Goal: Obtain resource: Download file/media

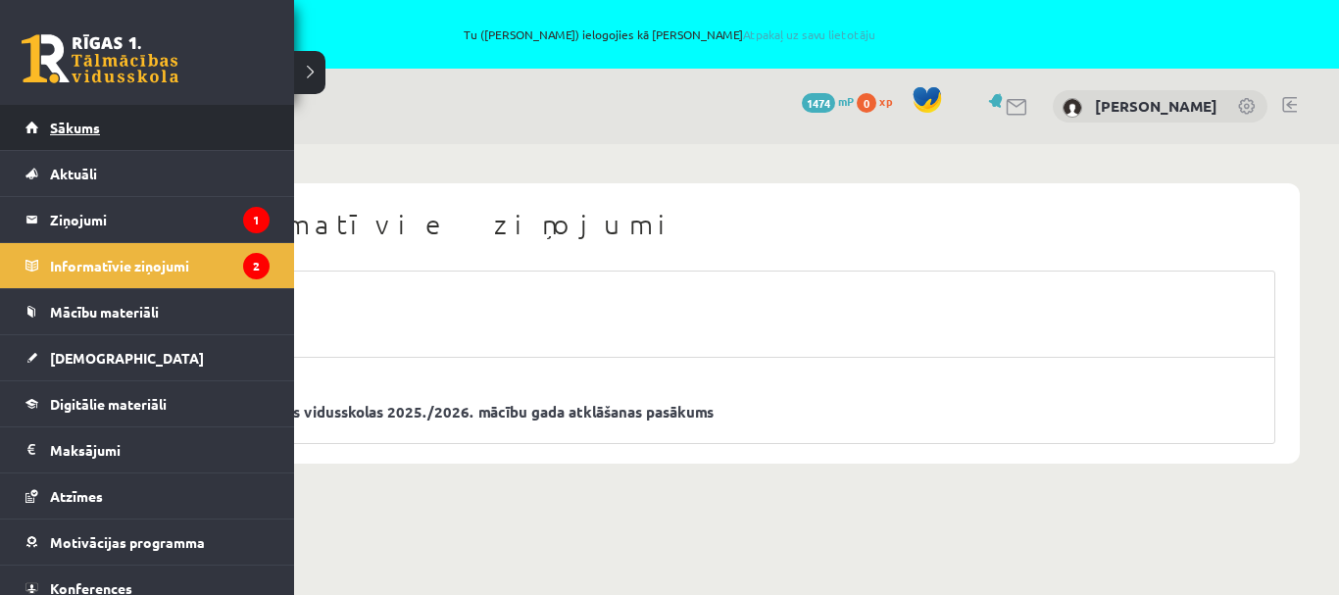
click at [32, 123] on link "Sākums" at bounding box center [147, 127] width 244 height 45
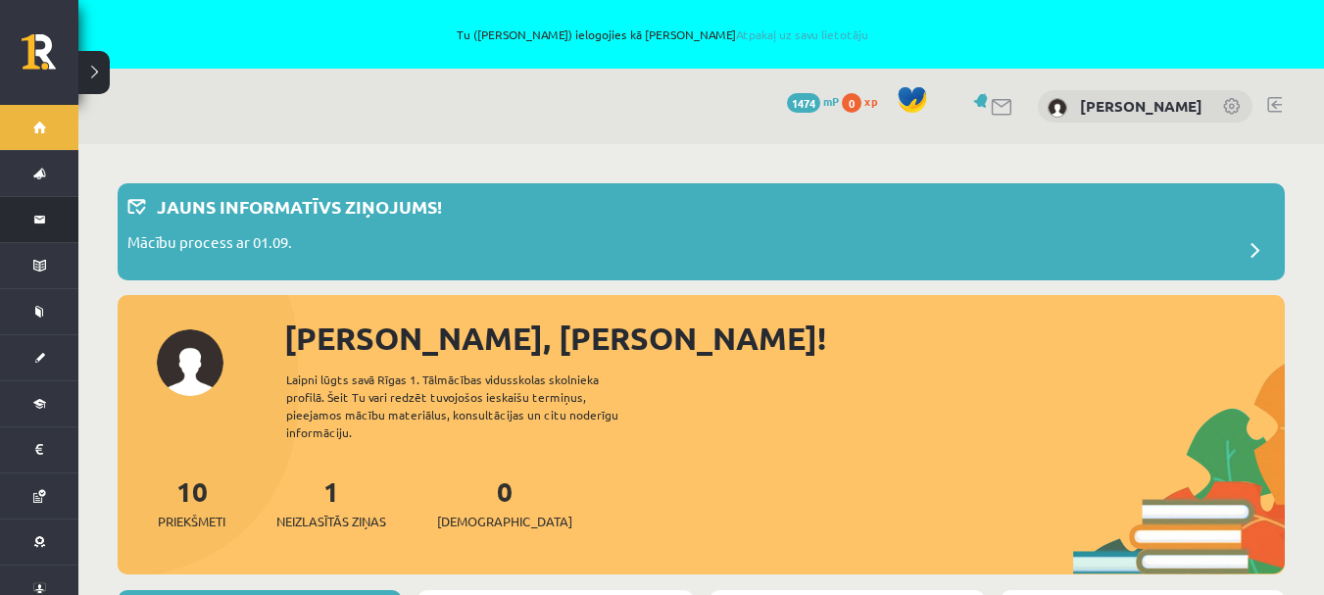
click at [29, 220] on link "Ziņojumi 1" at bounding box center [39, 219] width 78 height 45
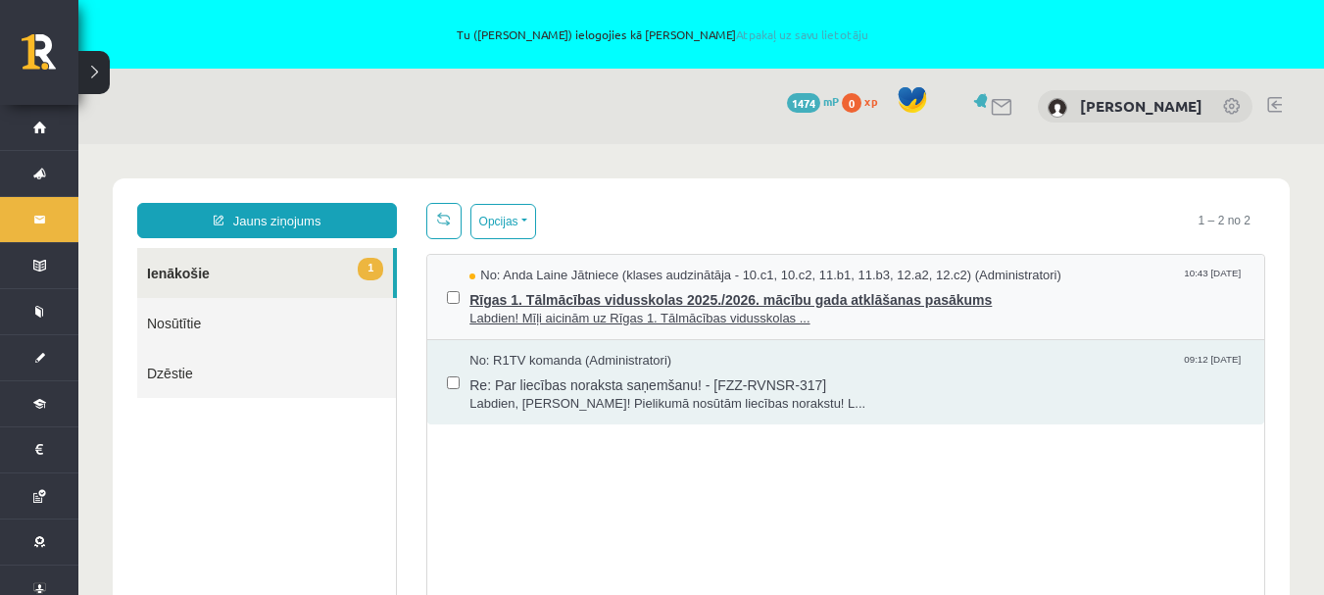
click at [634, 310] on span "Labdien! Mīļi aicinām uz Rīgas 1. Tālmācības vidusskolas ..." at bounding box center [857, 319] width 775 height 19
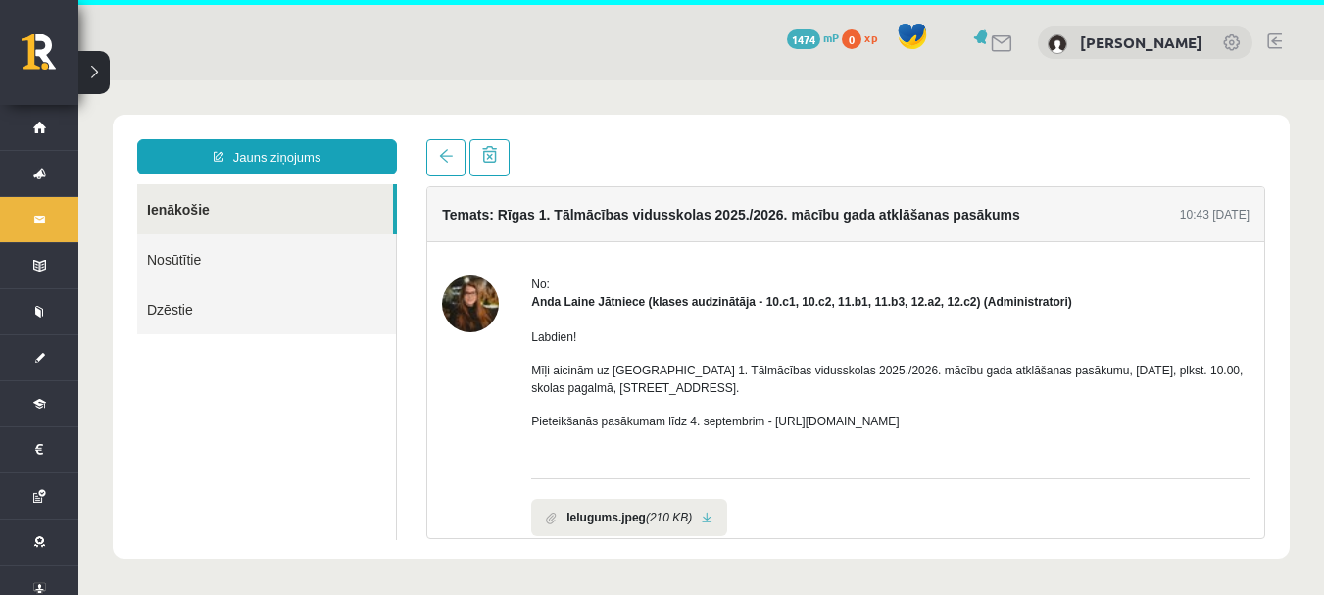
scroll to position [69, 0]
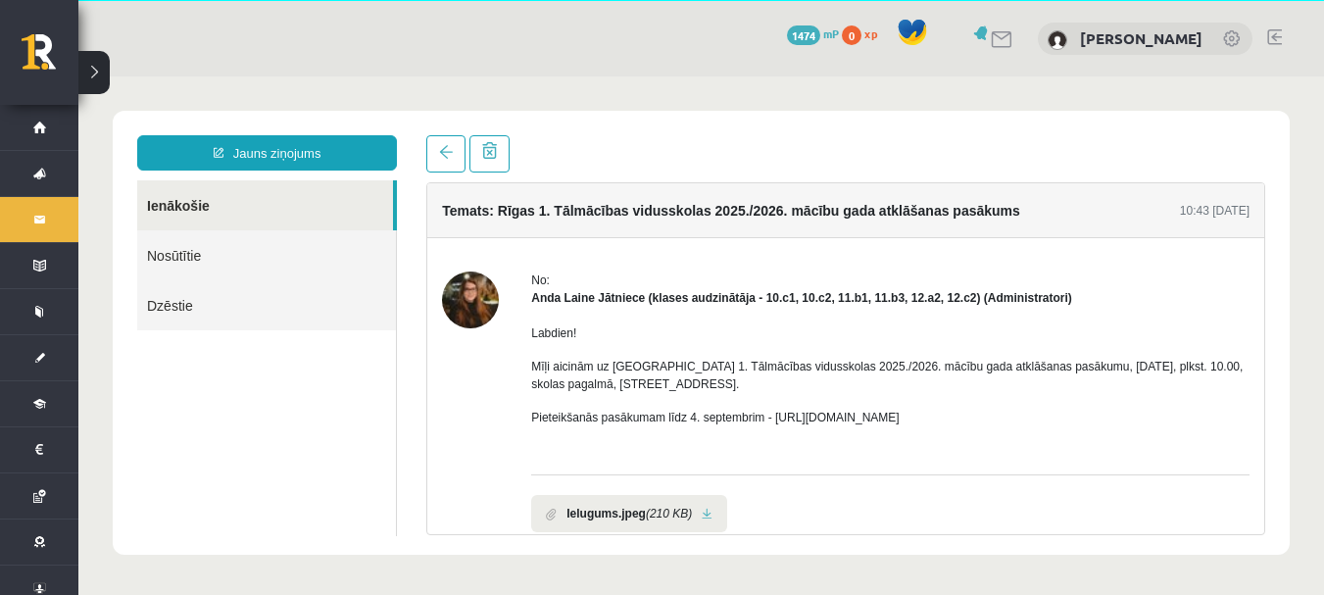
click at [702, 516] on link at bounding box center [707, 514] width 11 height 13
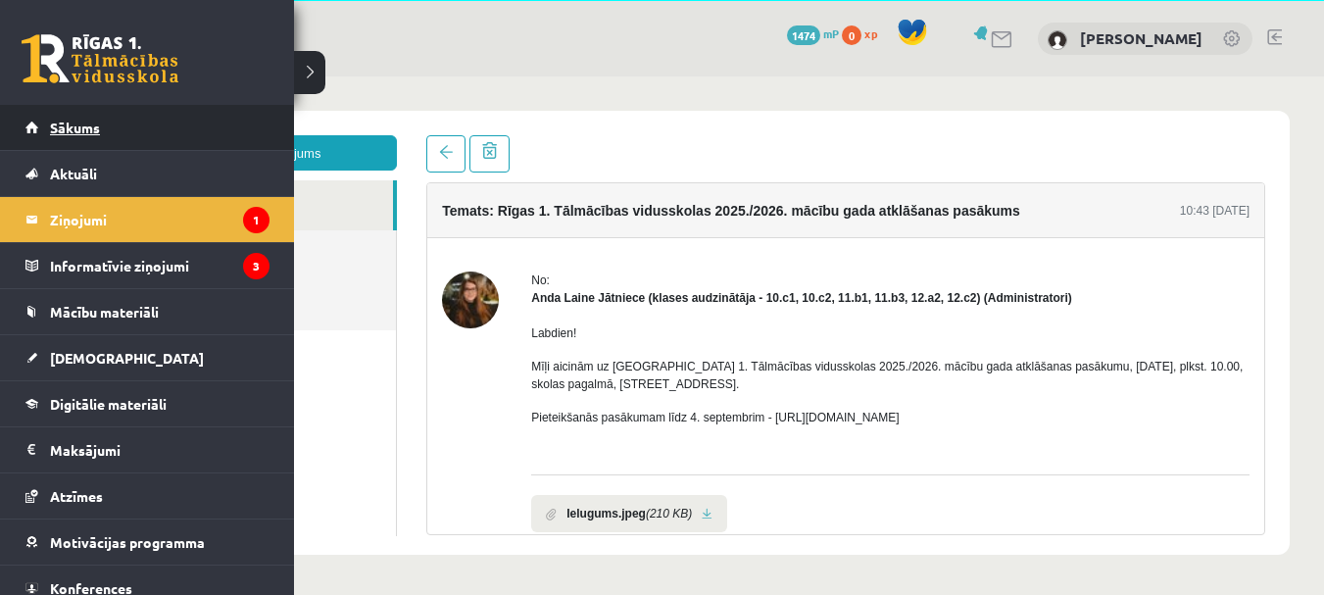
click at [26, 129] on link "Sākums" at bounding box center [147, 127] width 244 height 45
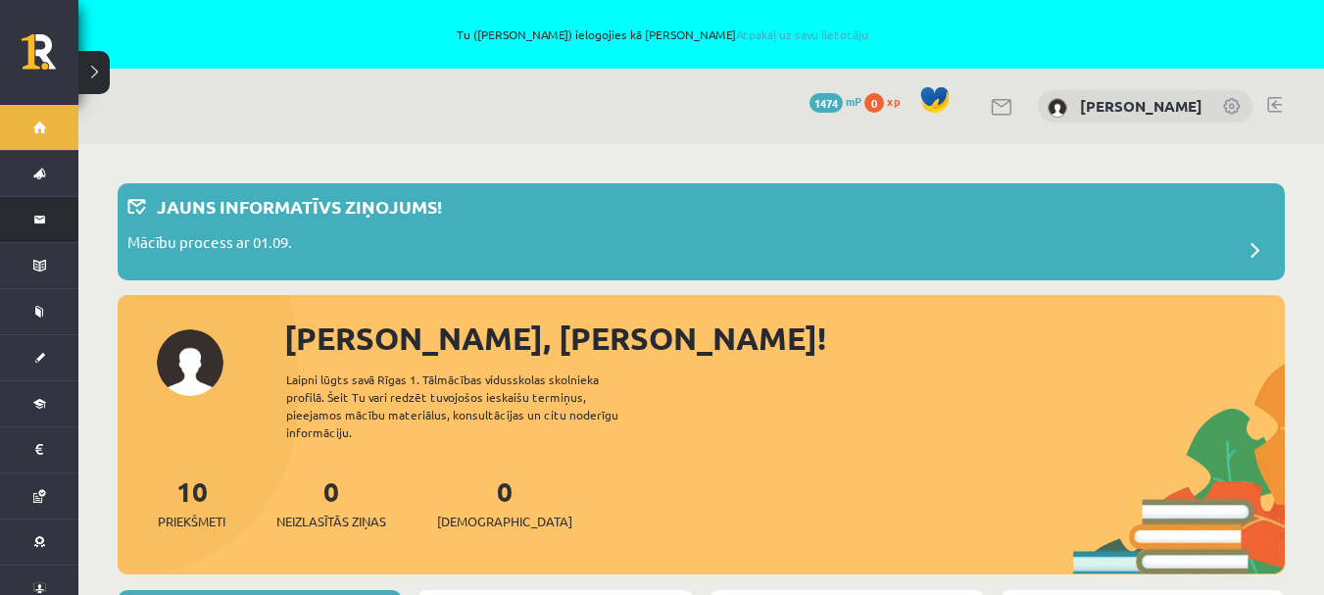
click at [33, 219] on link "Ziņojumi 0" at bounding box center [39, 219] width 78 height 45
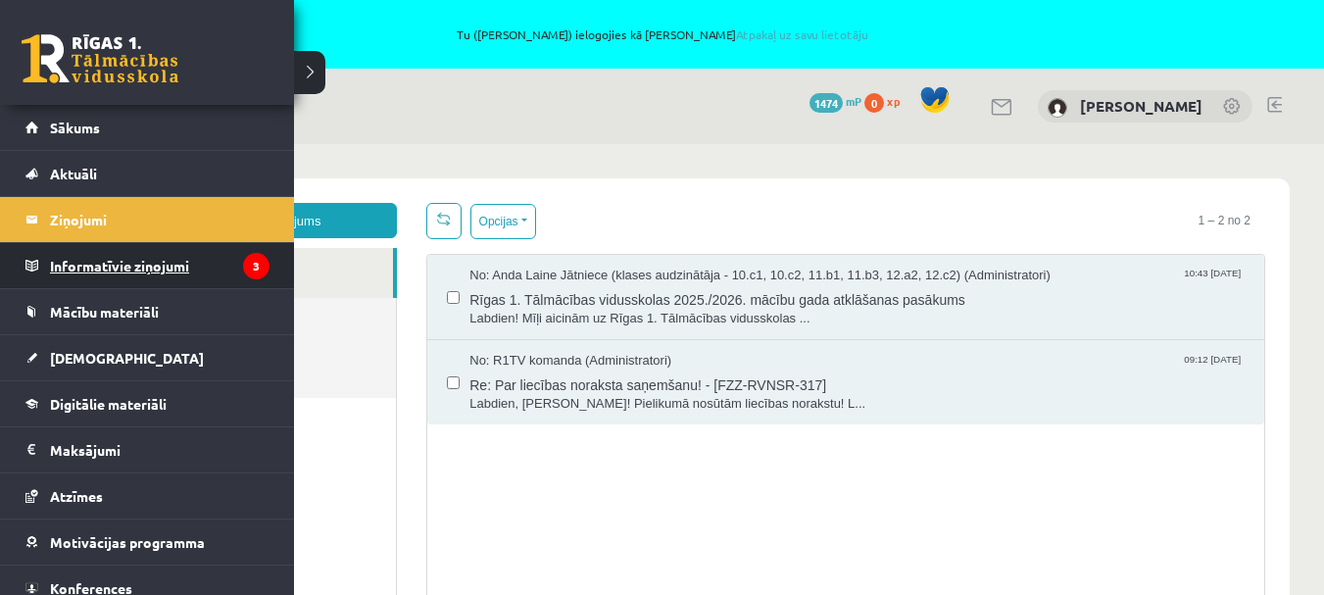
click at [110, 262] on legend "Informatīvie ziņojumi 3" at bounding box center [160, 265] width 220 height 45
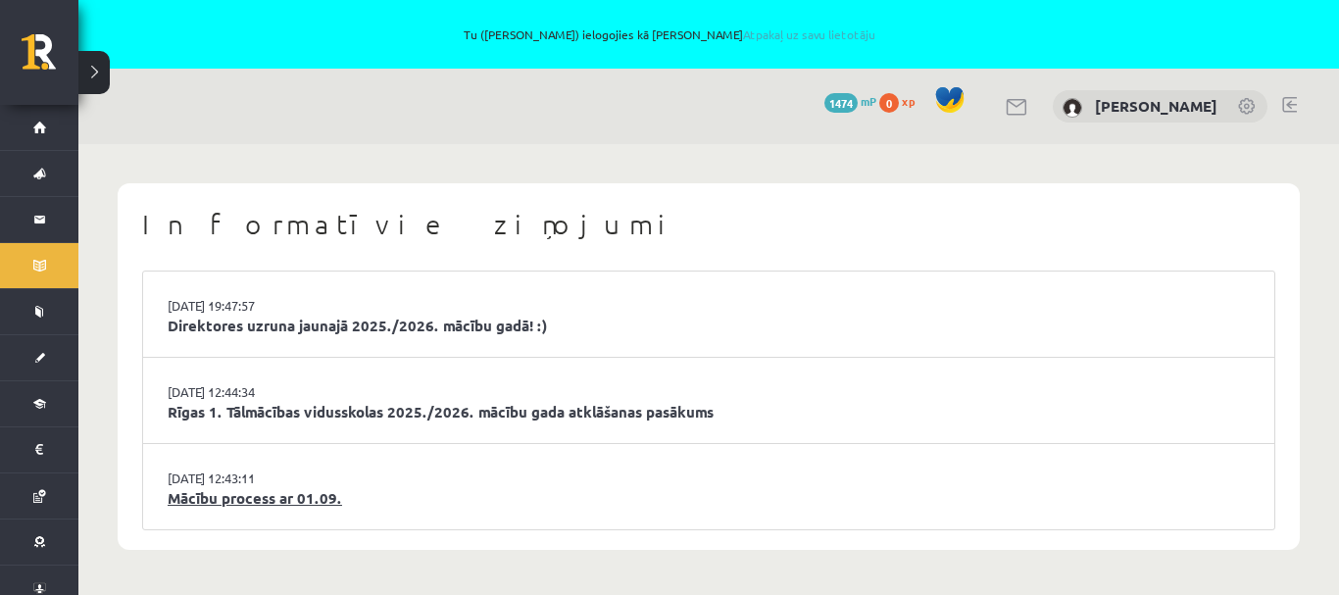
click at [241, 492] on link "Mācību process ar 01.09." at bounding box center [709, 498] width 1082 height 23
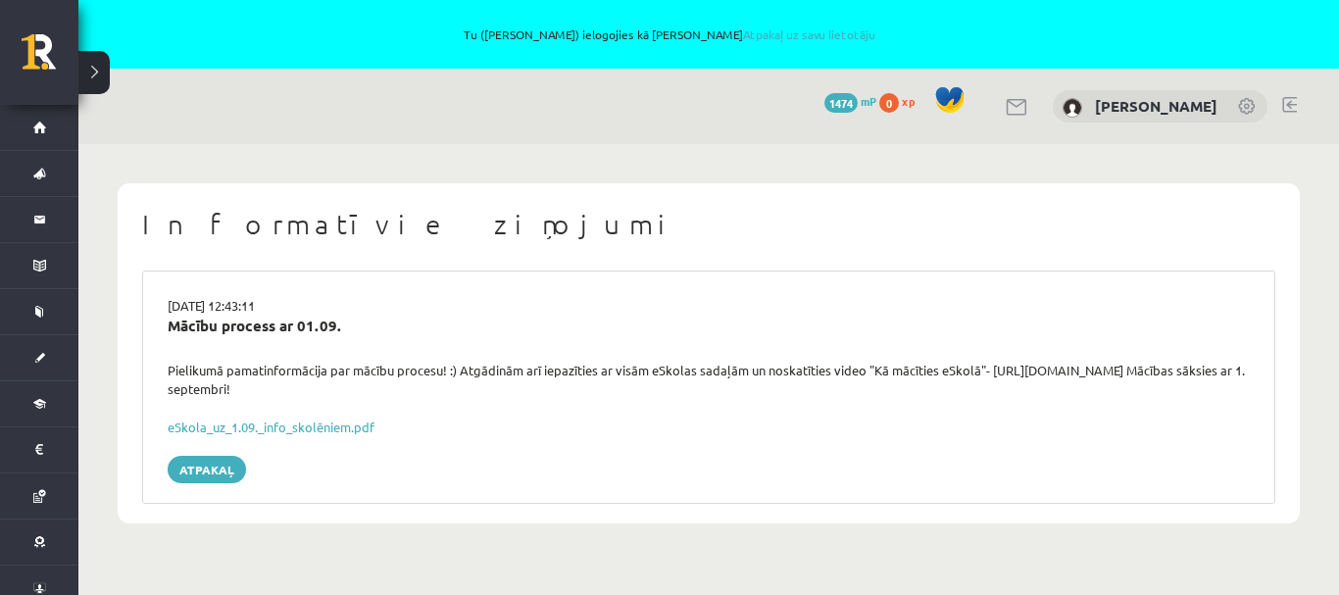
click at [241, 492] on div "[DATE] 12:43:11 Mācību process ar 01.09. Pielikumā pamatinformācija par mācību …" at bounding box center [708, 387] width 1133 height 233
click at [287, 422] on link "eSkola_uz_1.09._info_skolēniem.pdf" at bounding box center [271, 427] width 207 height 17
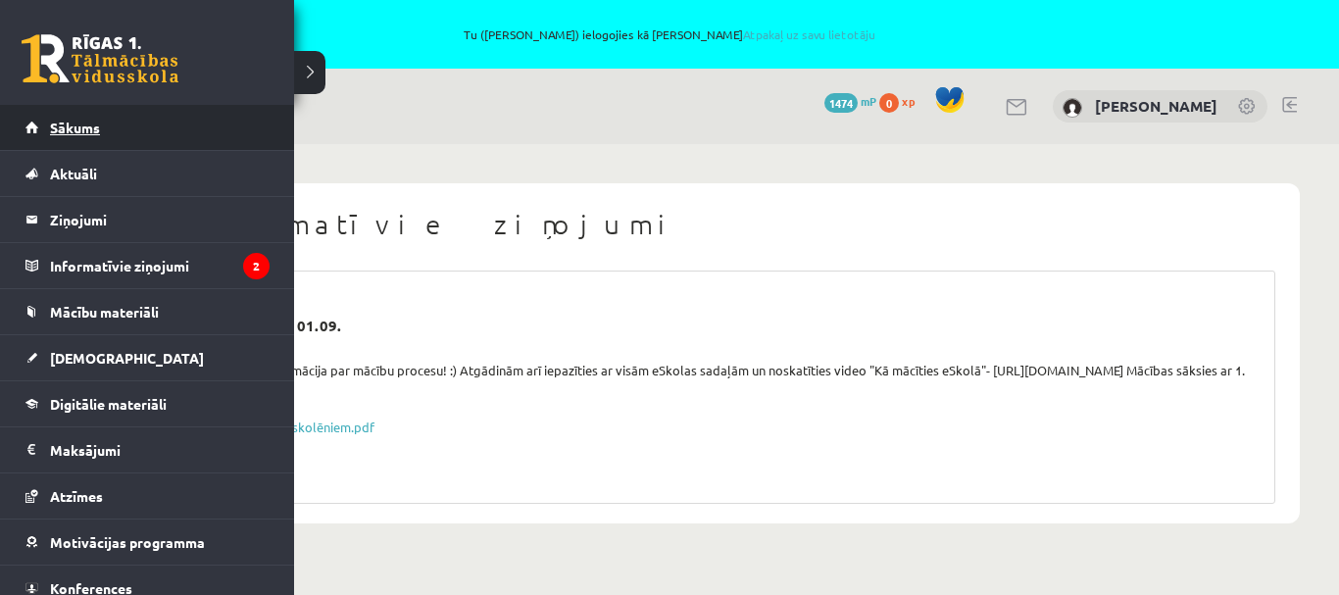
click at [35, 134] on link "Sākums" at bounding box center [147, 127] width 244 height 45
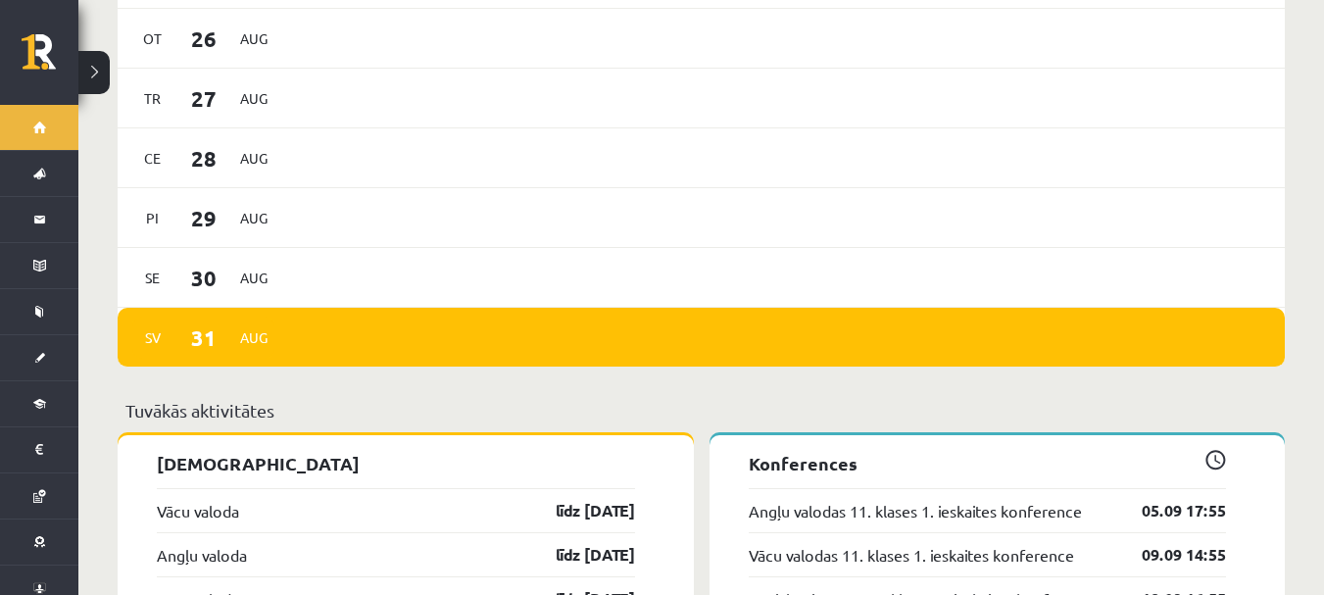
scroll to position [1451, 0]
